Goal: Find specific page/section: Find specific page/section

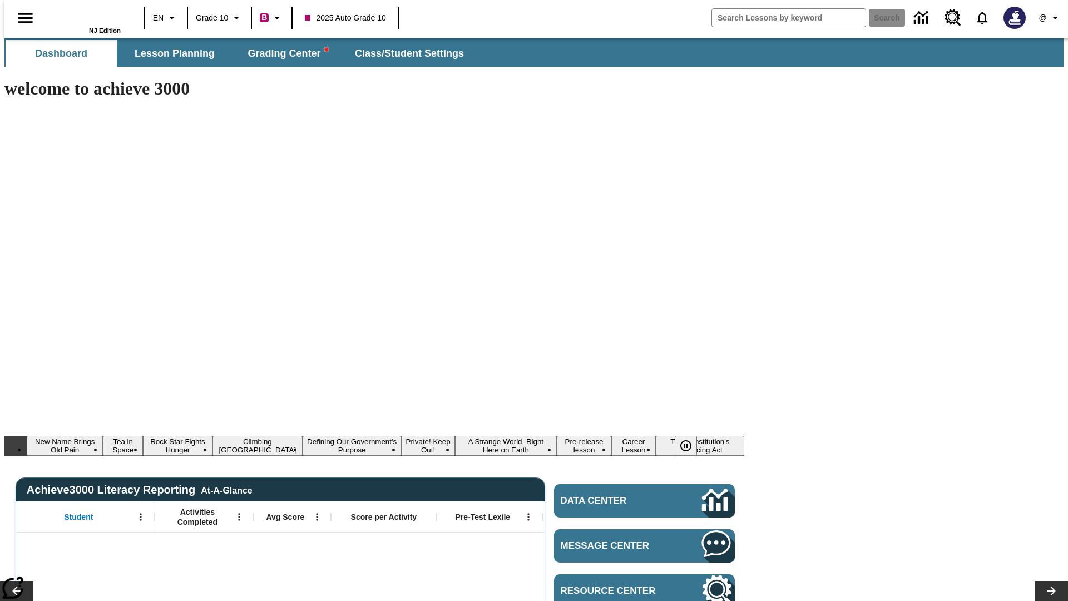
type input "-1"
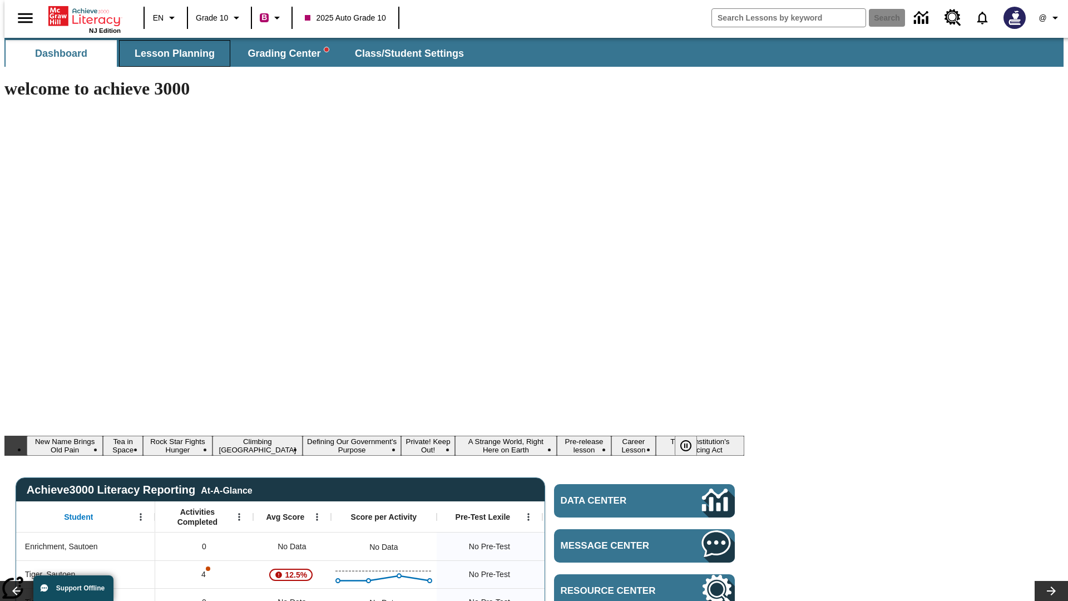
click at [170, 53] on span "Lesson Planning" at bounding box center [175, 53] width 80 height 13
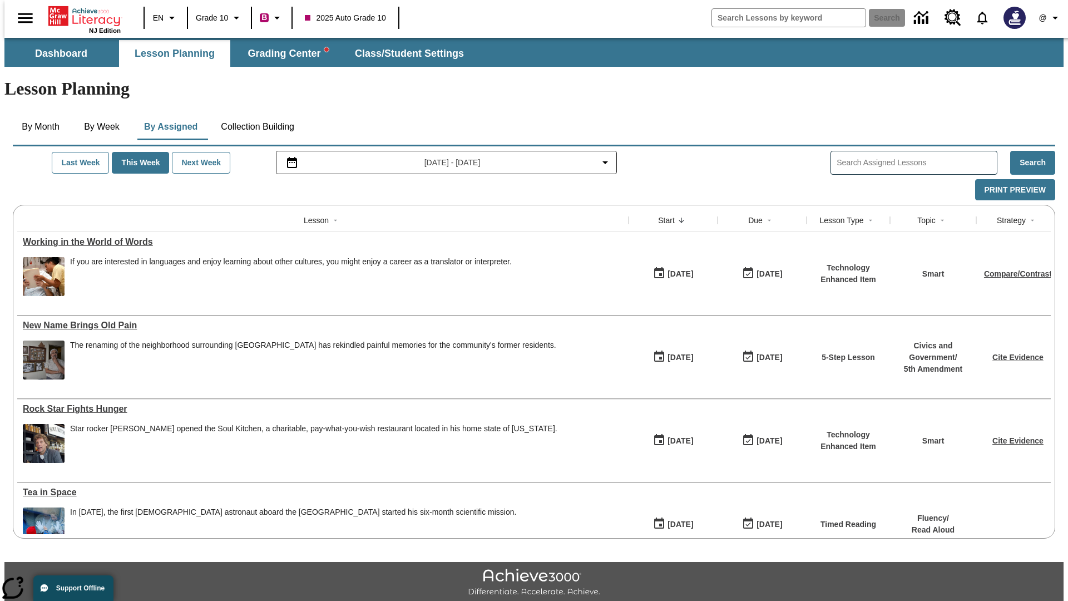
click at [256, 113] on button "Collection Building" at bounding box center [257, 126] width 91 height 27
